Goal: Task Accomplishment & Management: Use online tool/utility

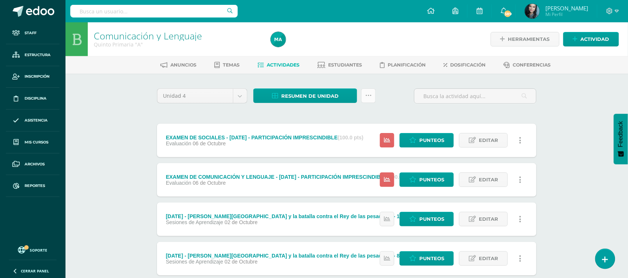
click at [372, 95] on link at bounding box center [368, 96] width 15 height 15
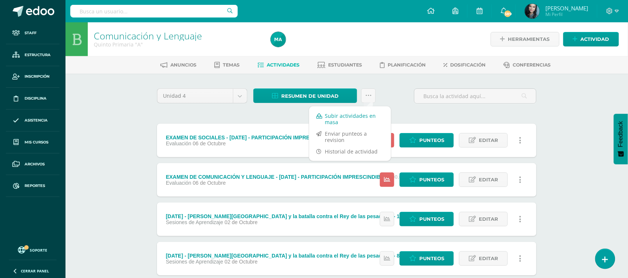
click at [368, 116] on link "Subir actividades en masa" at bounding box center [350, 119] width 82 height 18
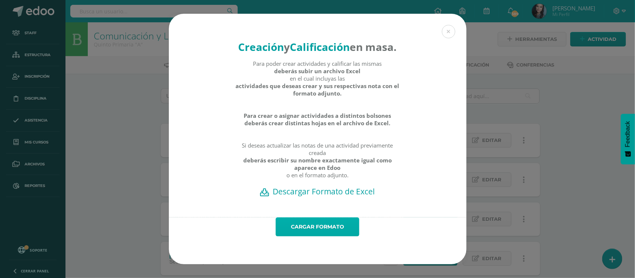
click at [320, 237] on link "Cargar formato" at bounding box center [318, 227] width 84 height 19
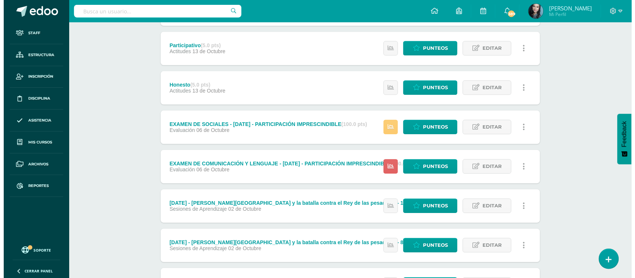
scroll to position [494, 0]
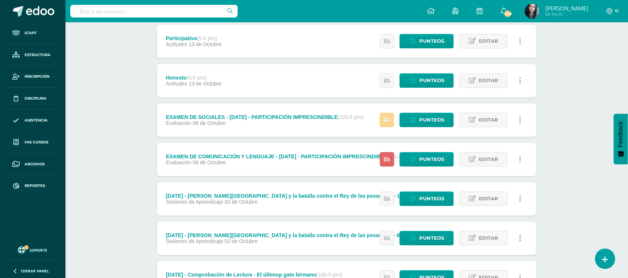
click at [386, 121] on icon at bounding box center [387, 120] width 6 height 6
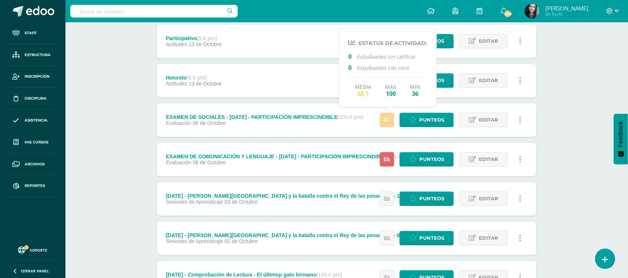
click at [386, 121] on icon at bounding box center [387, 120] width 6 height 6
click at [387, 161] on icon at bounding box center [387, 159] width 6 height 6
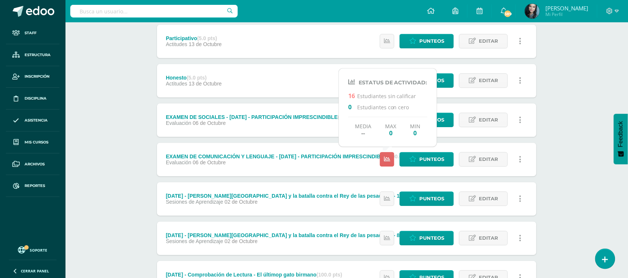
click at [522, 157] on link at bounding box center [520, 159] width 15 height 15
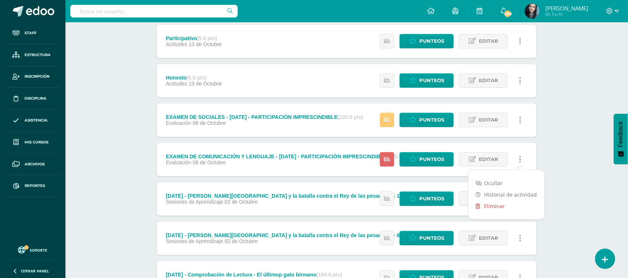
click at [494, 208] on link "Eliminar" at bounding box center [506, 207] width 76 height 12
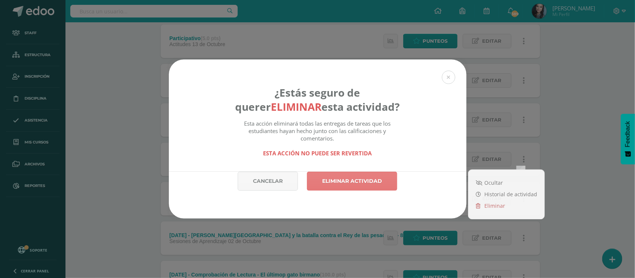
click at [375, 184] on link "Eliminar actividad" at bounding box center [352, 181] width 90 height 19
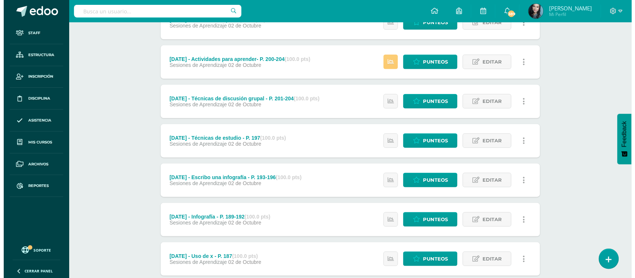
scroll to position [1068, 0]
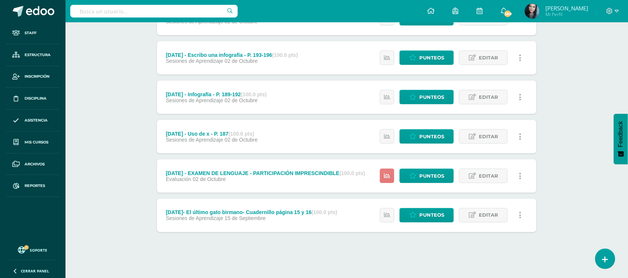
click at [391, 173] on link at bounding box center [387, 176] width 15 height 15
click at [519, 174] on icon at bounding box center [520, 176] width 2 height 8
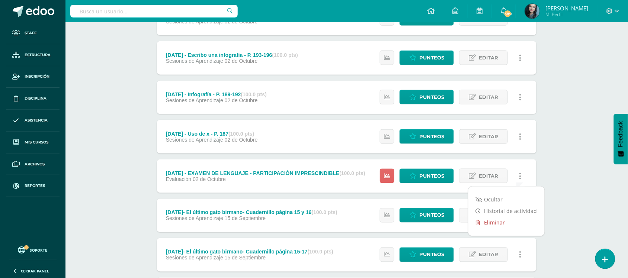
click at [495, 222] on link "Eliminar" at bounding box center [506, 223] width 76 height 12
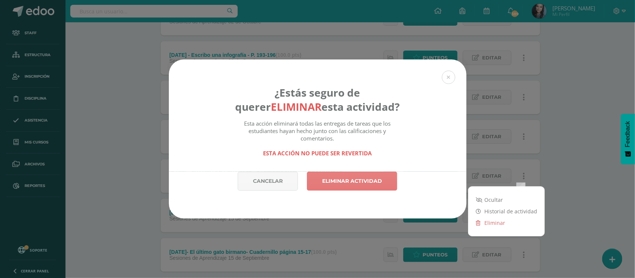
click at [375, 187] on link "Eliminar actividad" at bounding box center [352, 181] width 90 height 19
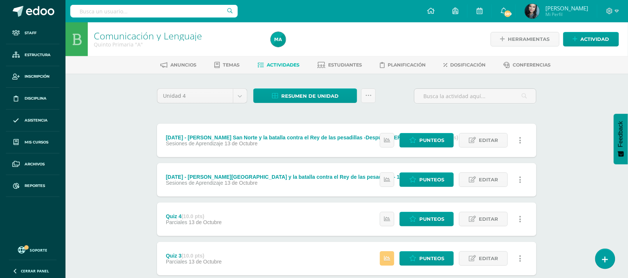
click at [280, 40] on img at bounding box center [278, 39] width 15 height 15
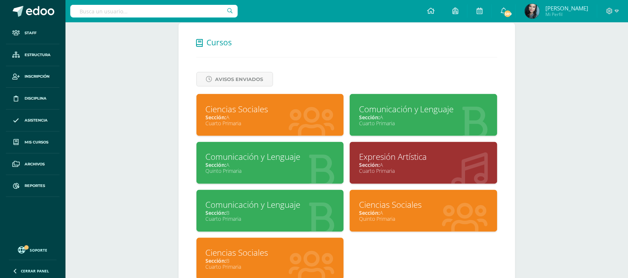
scroll to position [324, 0]
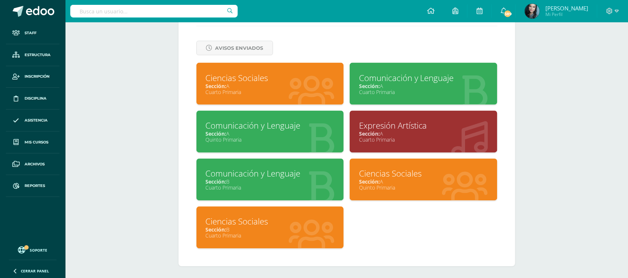
click at [401, 168] on div "Ciencias Sociales" at bounding box center [423, 174] width 129 height 12
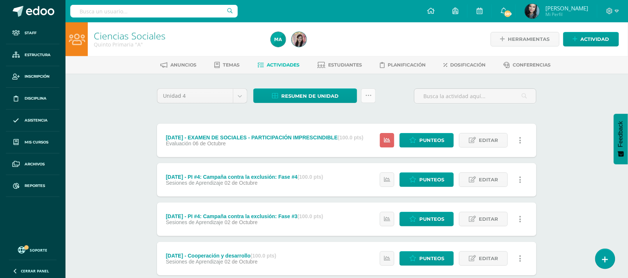
click at [369, 98] on icon at bounding box center [368, 96] width 6 height 6
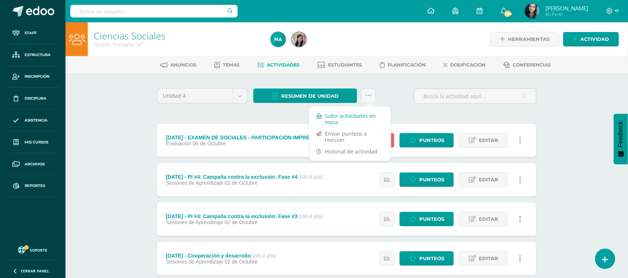
click at [348, 114] on link "Subir actividades en masa" at bounding box center [350, 119] width 82 height 18
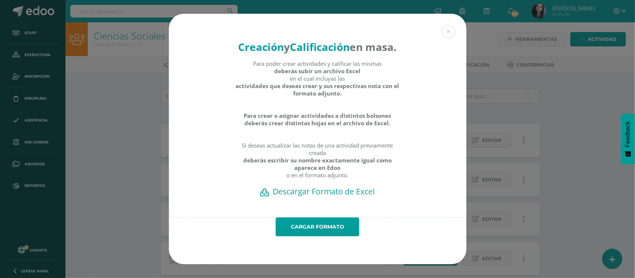
click at [326, 197] on h2 "Descargar Formato de Excel" at bounding box center [318, 191] width 272 height 10
click at [318, 237] on link "Cargar formato" at bounding box center [318, 227] width 84 height 19
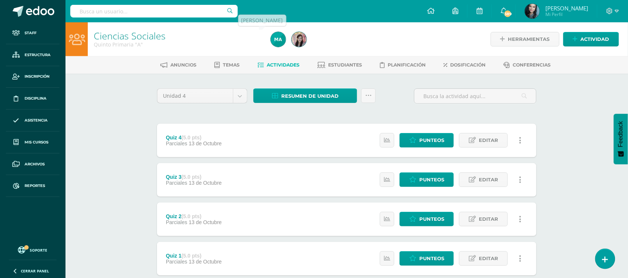
click at [280, 39] on img at bounding box center [278, 39] width 15 height 15
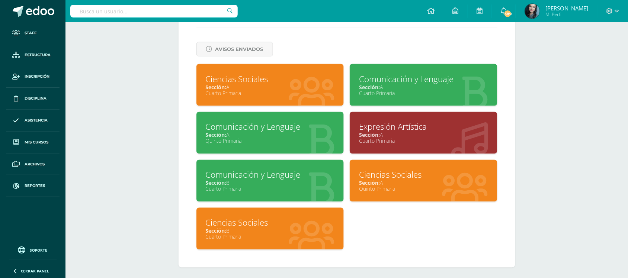
click at [385, 122] on div "Expresión Artística" at bounding box center [423, 127] width 129 height 12
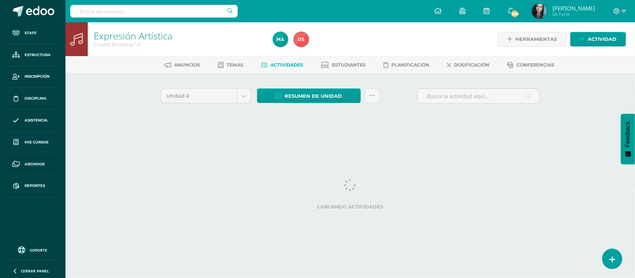
click at [239, 139] on html "Staff Estructura Inscripción Disciplina Asistencia Mis cursos Archivos Reportes…" at bounding box center [317, 69] width 635 height 139
click at [371, 101] on link at bounding box center [372, 96] width 15 height 15
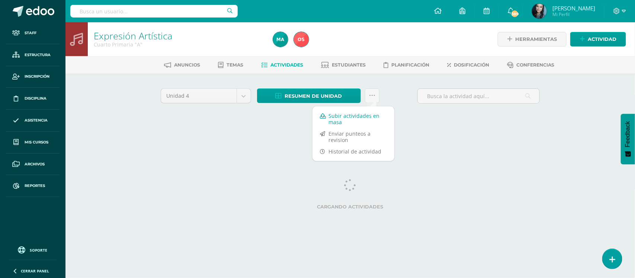
click at [366, 116] on link "Subir actividades en masa" at bounding box center [354, 119] width 82 height 18
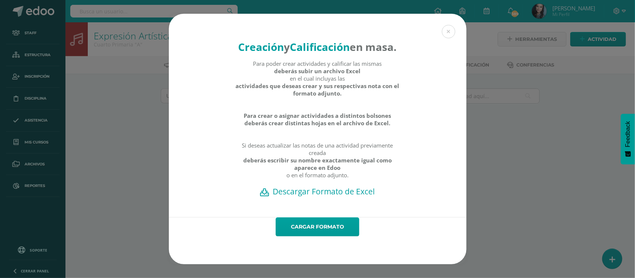
click at [309, 197] on h2 "Descargar Formato de Excel" at bounding box center [318, 191] width 272 height 10
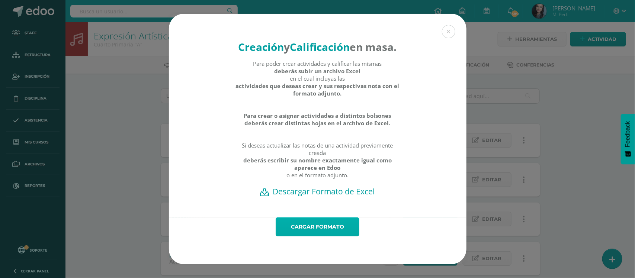
click at [328, 235] on link "Cargar formato" at bounding box center [318, 227] width 84 height 19
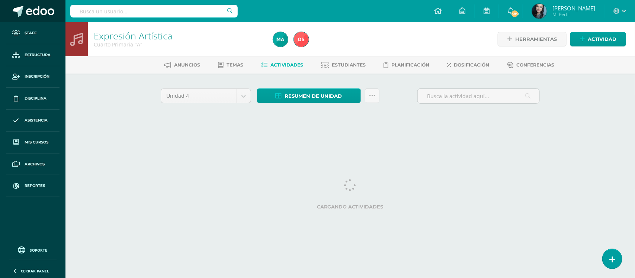
click at [38, 12] on span at bounding box center [40, 11] width 28 height 11
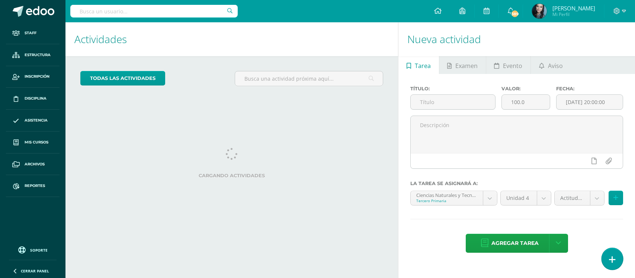
click at [612, 256] on icon at bounding box center [612, 260] width 7 height 9
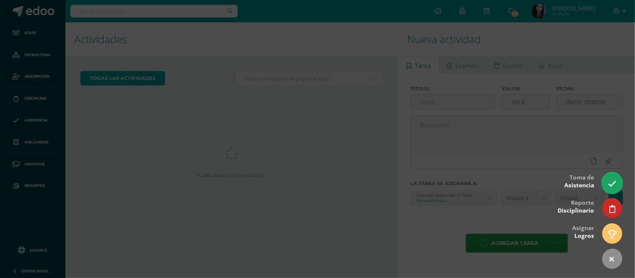
click at [614, 185] on icon at bounding box center [612, 184] width 9 height 9
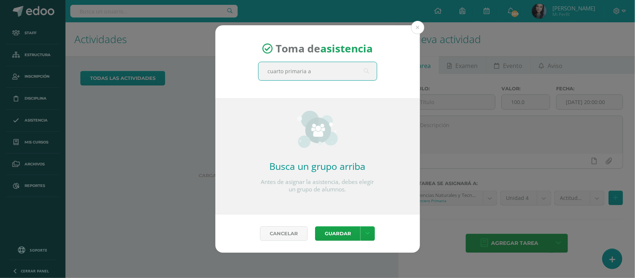
type input "cuarto primaria a"
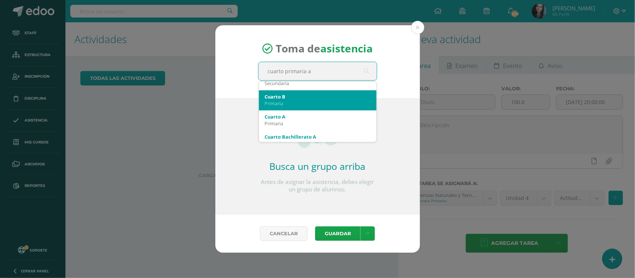
scroll to position [40, 0]
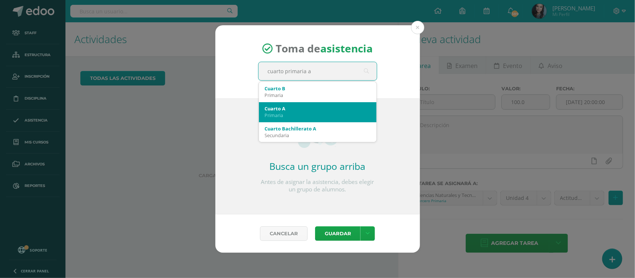
click at [299, 113] on div "Primaria" at bounding box center [318, 115] width 106 height 7
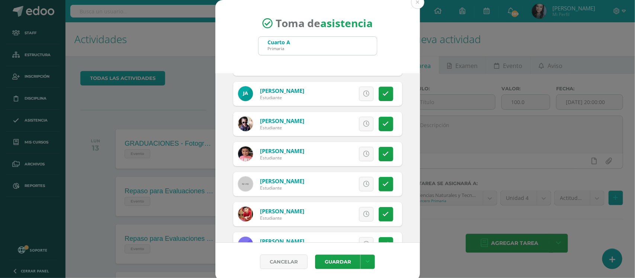
scroll to position [382, 0]
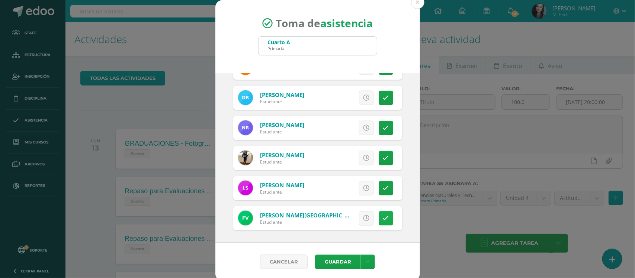
click at [383, 221] on icon at bounding box center [386, 218] width 6 height 6
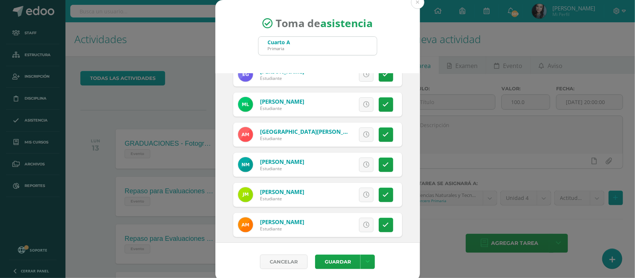
scroll to position [224, 0]
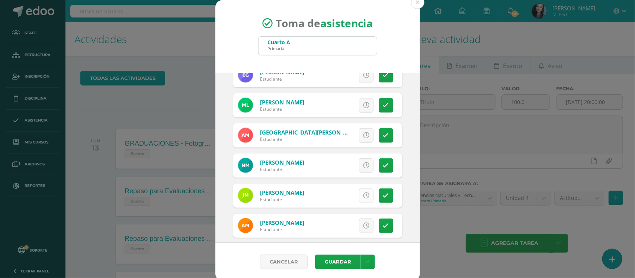
click at [359, 200] on link at bounding box center [366, 196] width 15 height 15
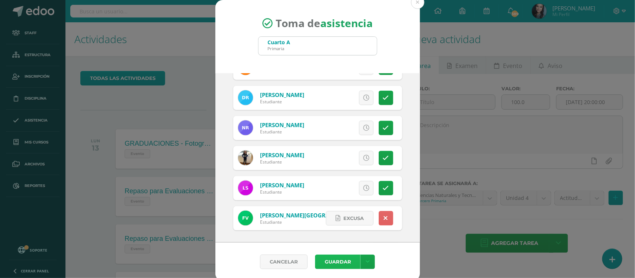
click at [343, 261] on button "Guardar" at bounding box center [337, 262] width 45 height 15
